Goal: Communication & Community: Share content

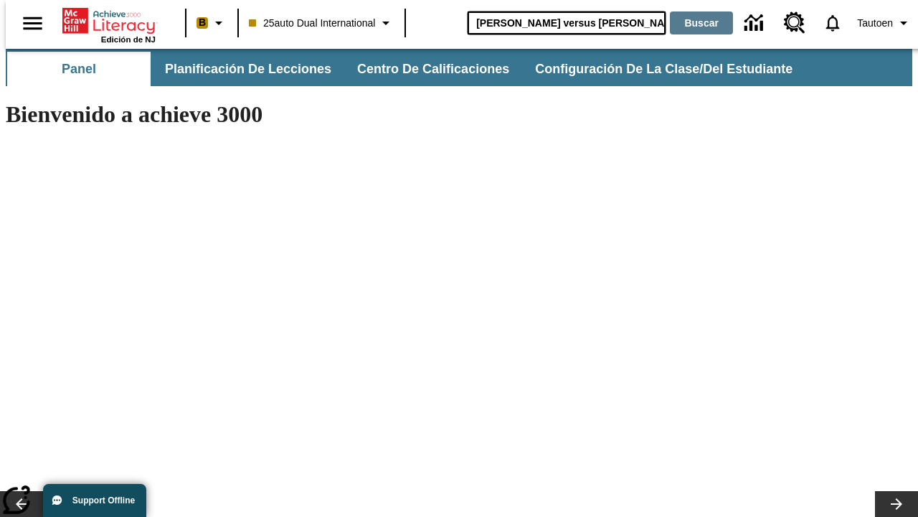
type input "[PERSON_NAME] versus [PERSON_NAME]"
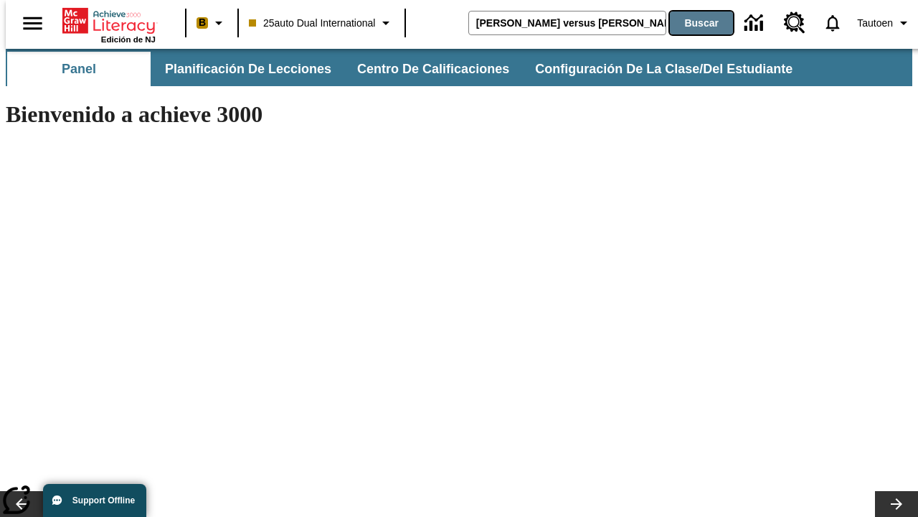
click at [692, 23] on button "Buscar" at bounding box center [701, 22] width 63 height 23
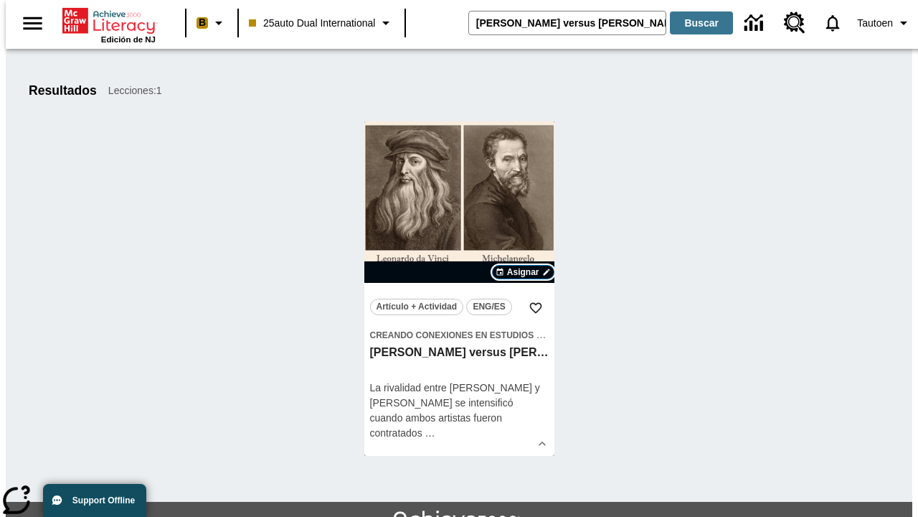
click at [523, 272] on span "Asignar" at bounding box center [523, 271] width 32 height 13
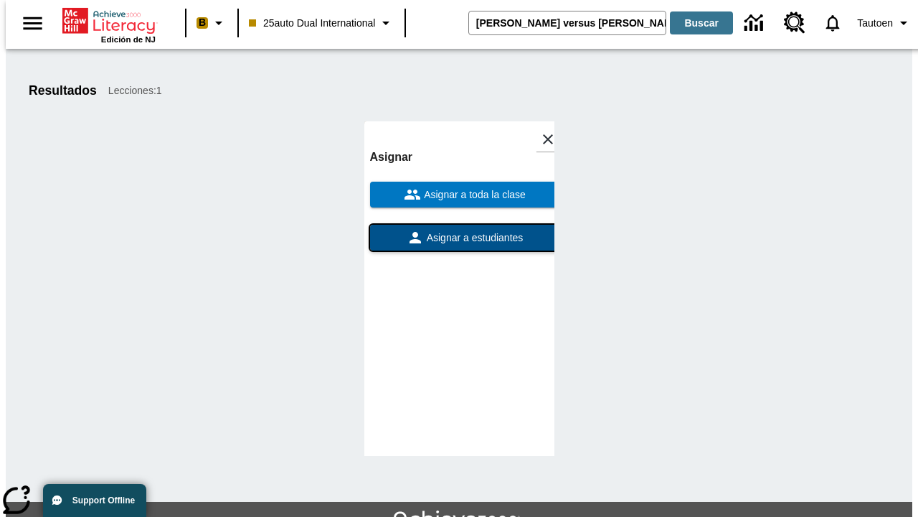
click at [459, 237] on span "Asignar a estudiantes" at bounding box center [474, 237] width 100 height 15
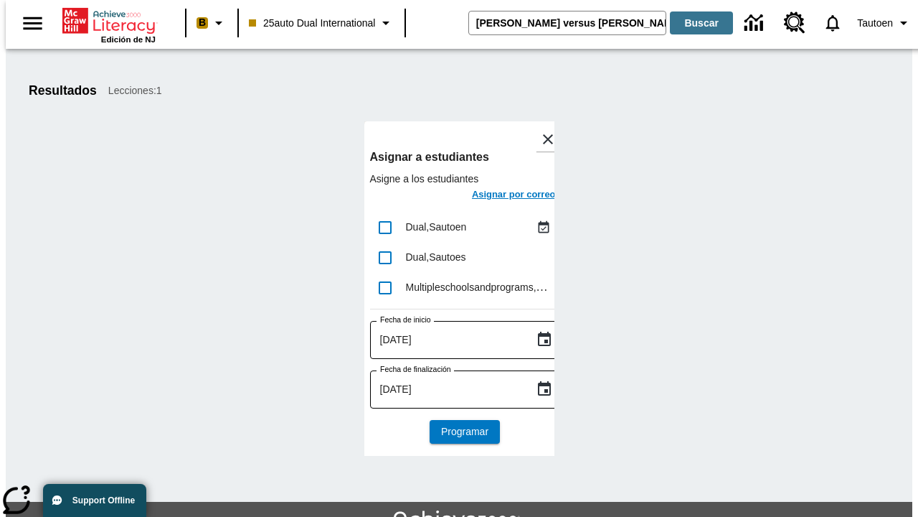
click at [501, 196] on h6 "Asignar por correo" at bounding box center [514, 195] width 84 height 17
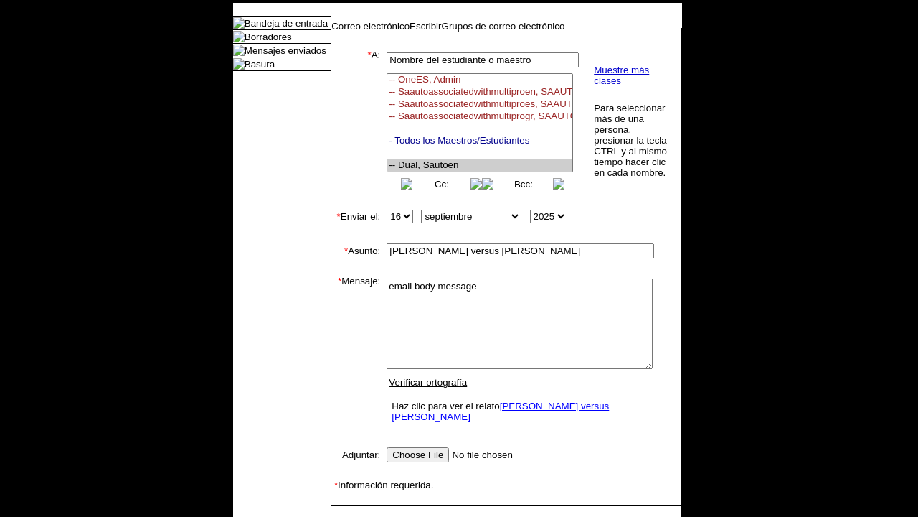
select select "U,21476361,1"
type textarea "email body message"
click at [347, 516] on link "Enviar" at bounding box center [354, 527] width 27 height 11
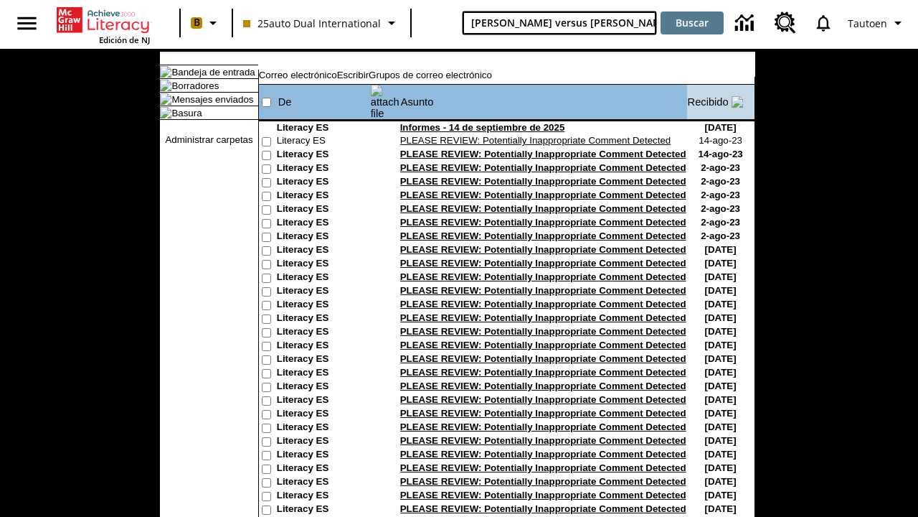
type input "[PERSON_NAME] versus [PERSON_NAME]"
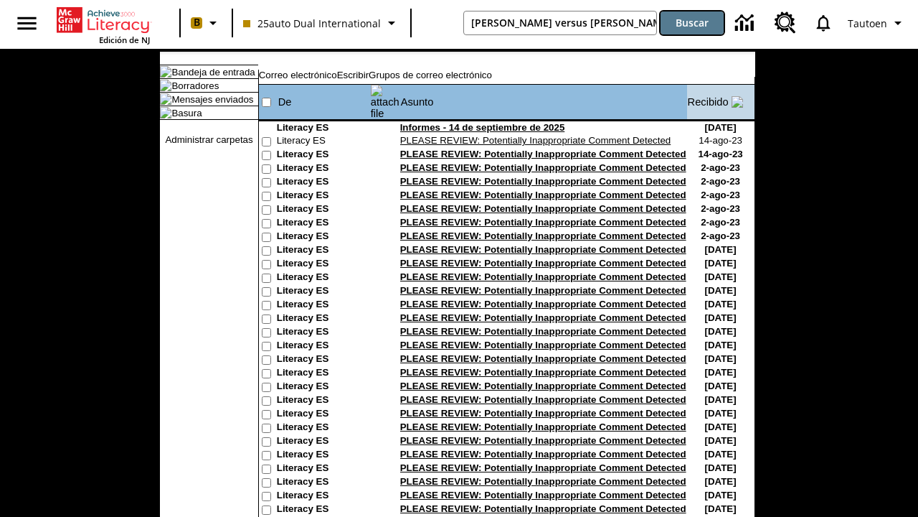
click at [692, 23] on button "Buscar" at bounding box center [692, 22] width 63 height 23
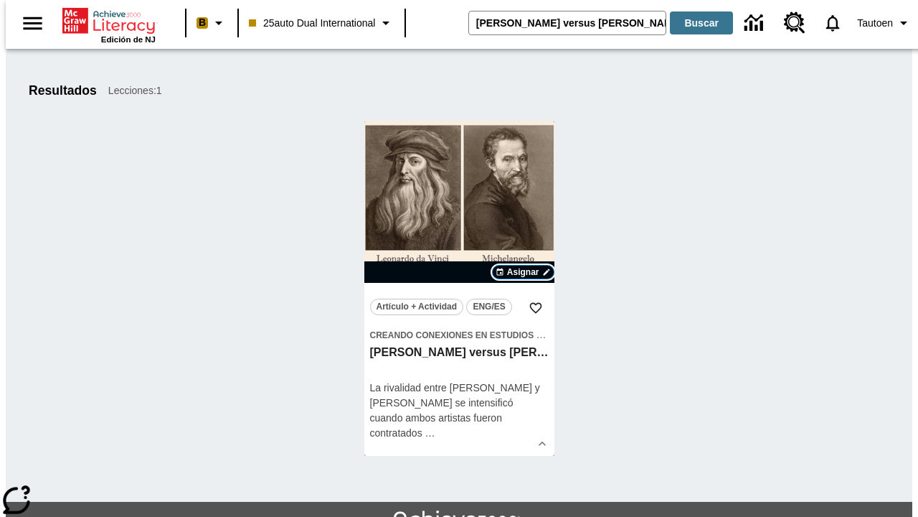
click at [523, 272] on span "Asignar" at bounding box center [523, 271] width 32 height 13
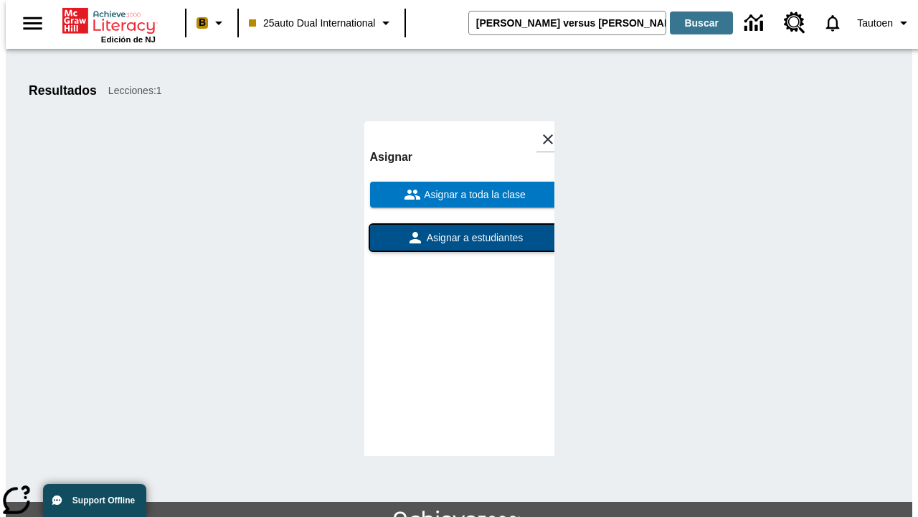
click at [459, 237] on span "Asignar a estudiantes" at bounding box center [474, 237] width 100 height 15
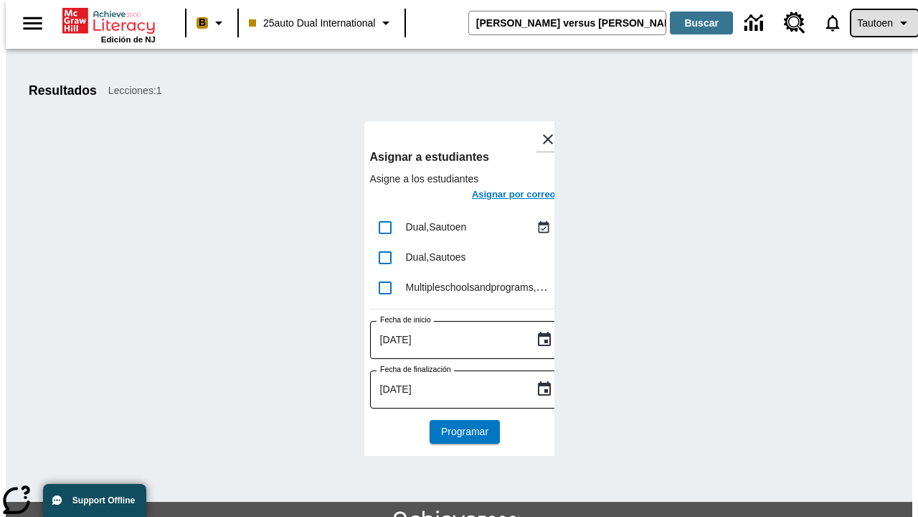
click at [877, 23] on span "Tautoen" at bounding box center [875, 23] width 36 height 15
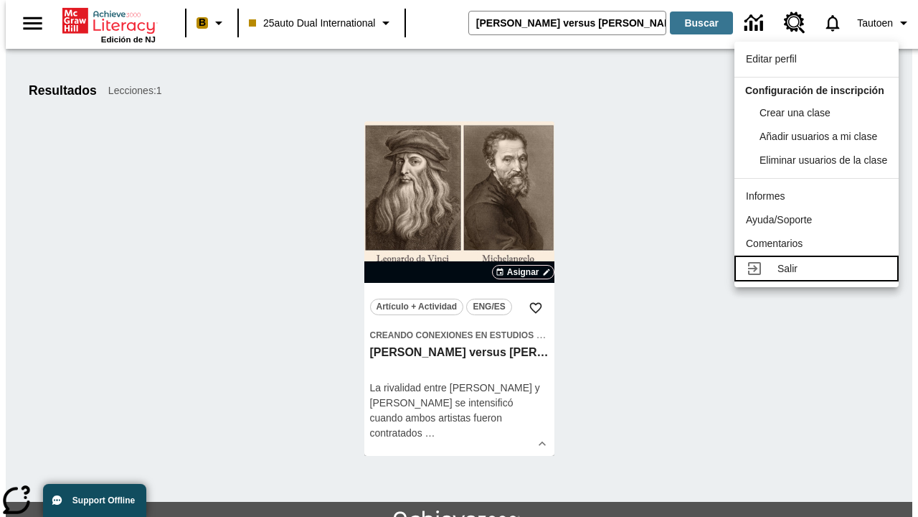
click at [821, 276] on div "Salir" at bounding box center [833, 268] width 110 height 15
